Goal: Task Accomplishment & Management: Manage account settings

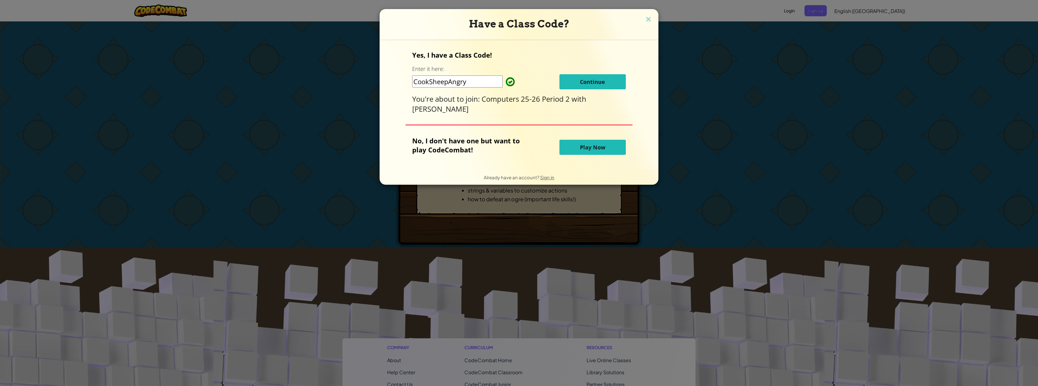
click at [604, 86] on button "Continue" at bounding box center [592, 81] width 66 height 15
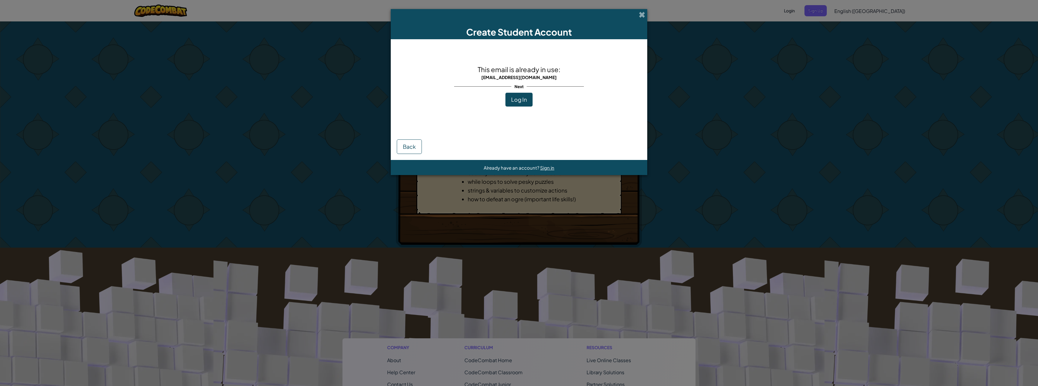
click at [550, 103] on div "This email is already in use: [EMAIL_ADDRESS][DOMAIN_NAME] Next Log In" at bounding box center [519, 85] width 130 height 81
click at [551, 103] on div "This email is already in use: [EMAIL_ADDRESS][DOMAIN_NAME] Next Log In" at bounding box center [519, 85] width 130 height 81
drag, startPoint x: 521, startPoint y: 108, endPoint x: 514, endPoint y: 109, distance: 7.0
click at [514, 109] on div "This email is already in use: [EMAIL_ADDRESS][DOMAIN_NAME] Next Log In" at bounding box center [519, 85] width 130 height 81
click at [516, 104] on button "Log In" at bounding box center [518, 100] width 27 height 14
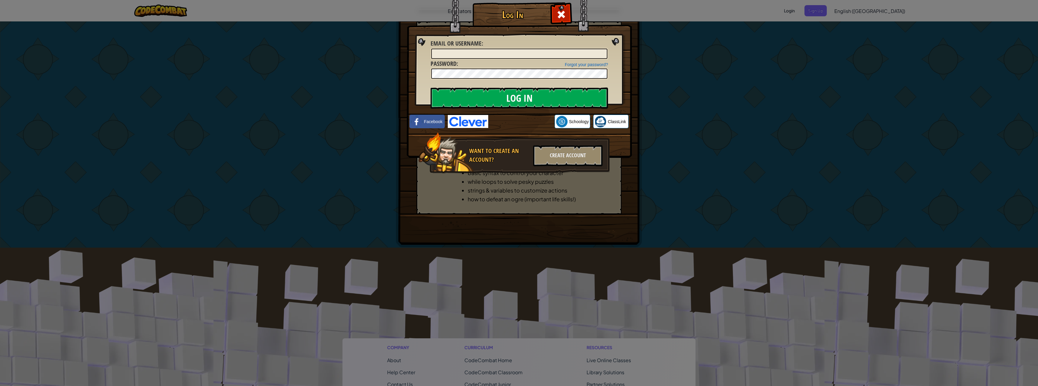
type input "gueto_WGS"
click at [519, 95] on input "Log In" at bounding box center [519, 97] width 177 height 21
